Goal: Find specific page/section: Find specific page/section

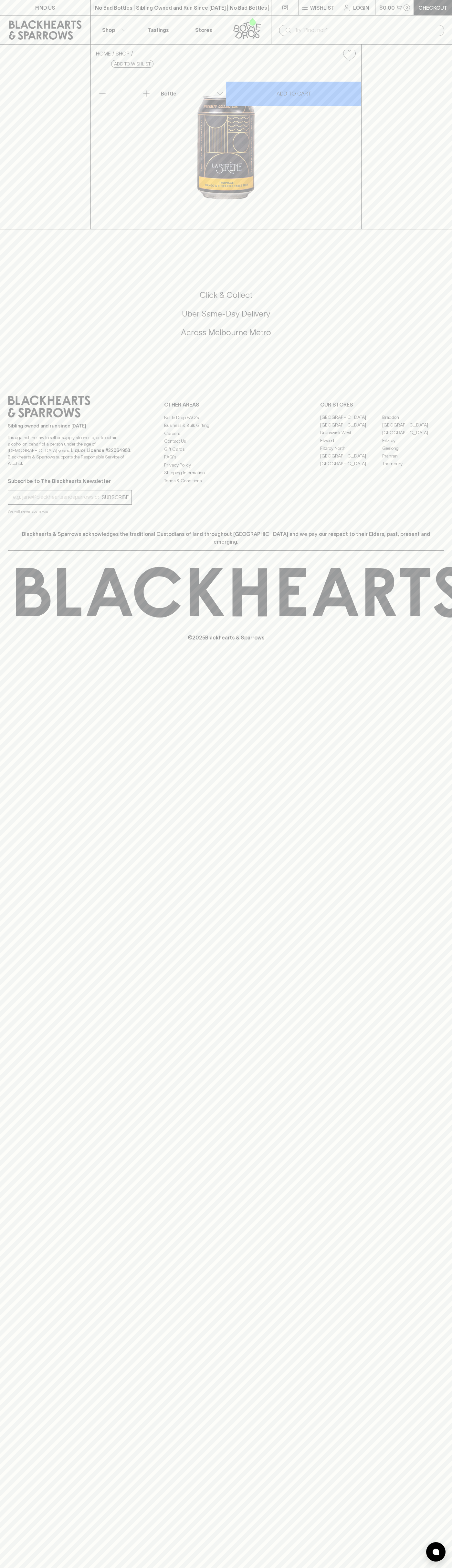
click at [261, 14] on div "| No Bad Bottles | Sibling Owned and Run Since 2006 | No Bad Bottles | Sibling …" at bounding box center [180, 7] width 181 height 15
click at [425, 868] on div "FIND US | No Bad Bottles | Sibling Owned and Run Since 2006 | No Bad Bottles | …" at bounding box center [226, 784] width 452 height 1568
click at [345, 1567] on html "FIND US | No Bad Bottles | Sibling Owned and Run Since 2006 | No Bad Bottles | …" at bounding box center [226, 784] width 452 height 1568
click at [23, 1315] on div "FIND US | No Bad Bottles | Sibling Owned and Run Since 2006 | No Bad Bottles | …" at bounding box center [226, 784] width 452 height 1568
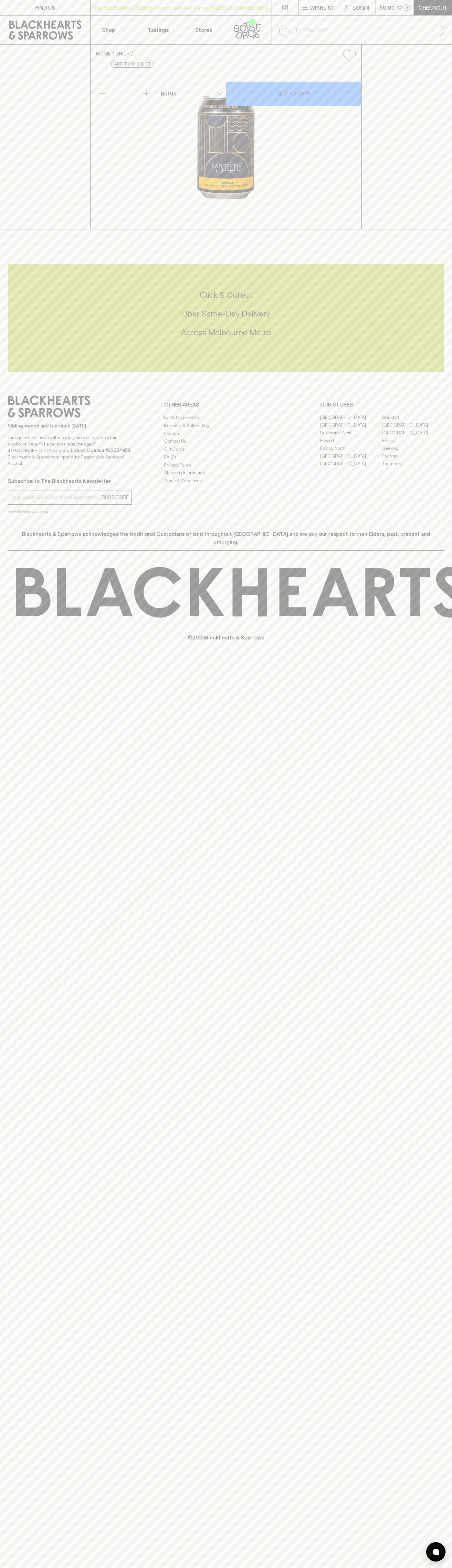
click at [351, 444] on link "Elwood" at bounding box center [351, 441] width 62 height 8
